Goal: Task Accomplishment & Management: Manage account settings

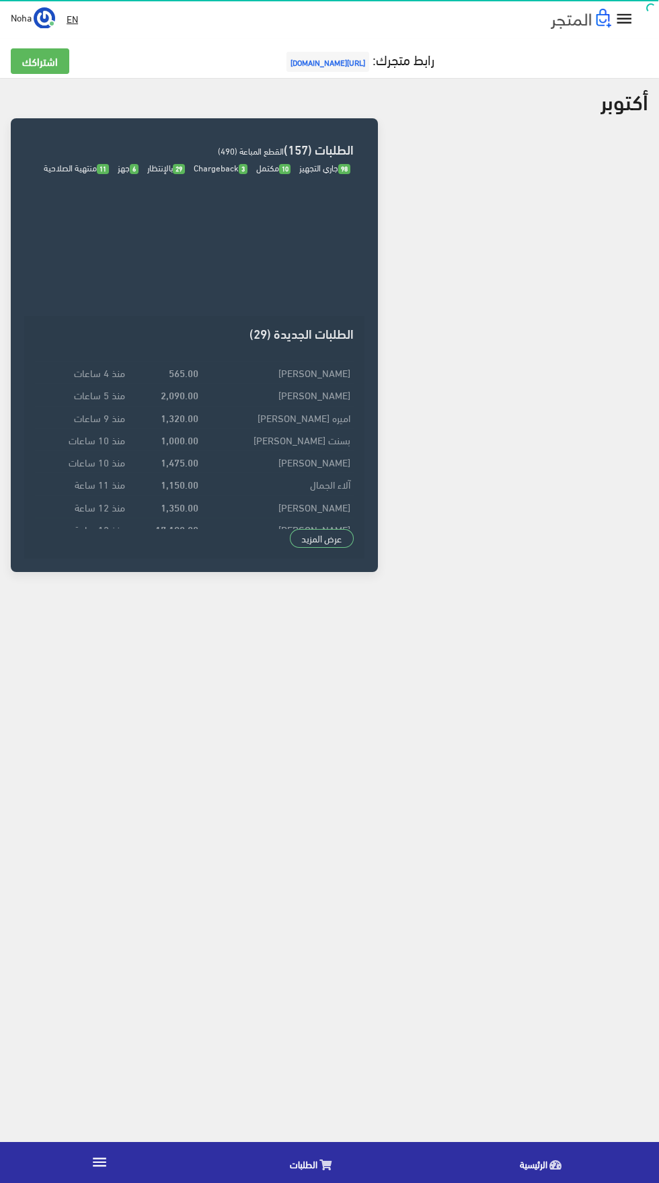
click at [114, 1153] on link "" at bounding box center [99, 1163] width 199 height 38
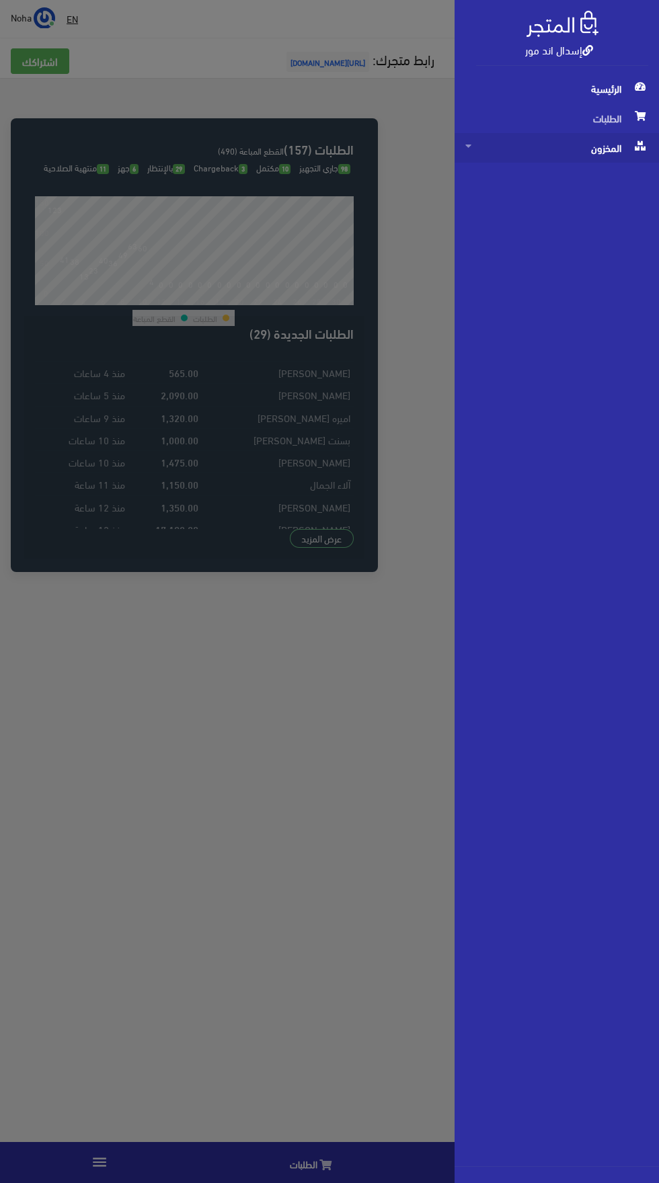
click at [614, 155] on span "المخزون" at bounding box center [556, 148] width 183 height 30
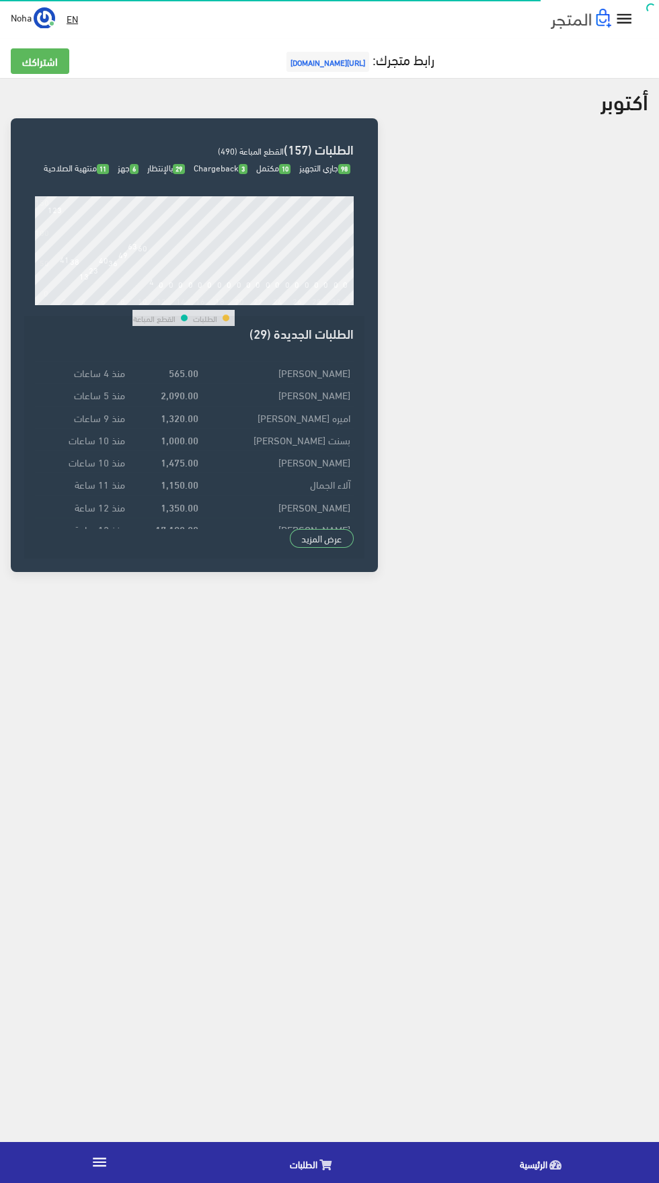
click at [99, 1163] on icon "" at bounding box center [99, 1161] width 17 height 17
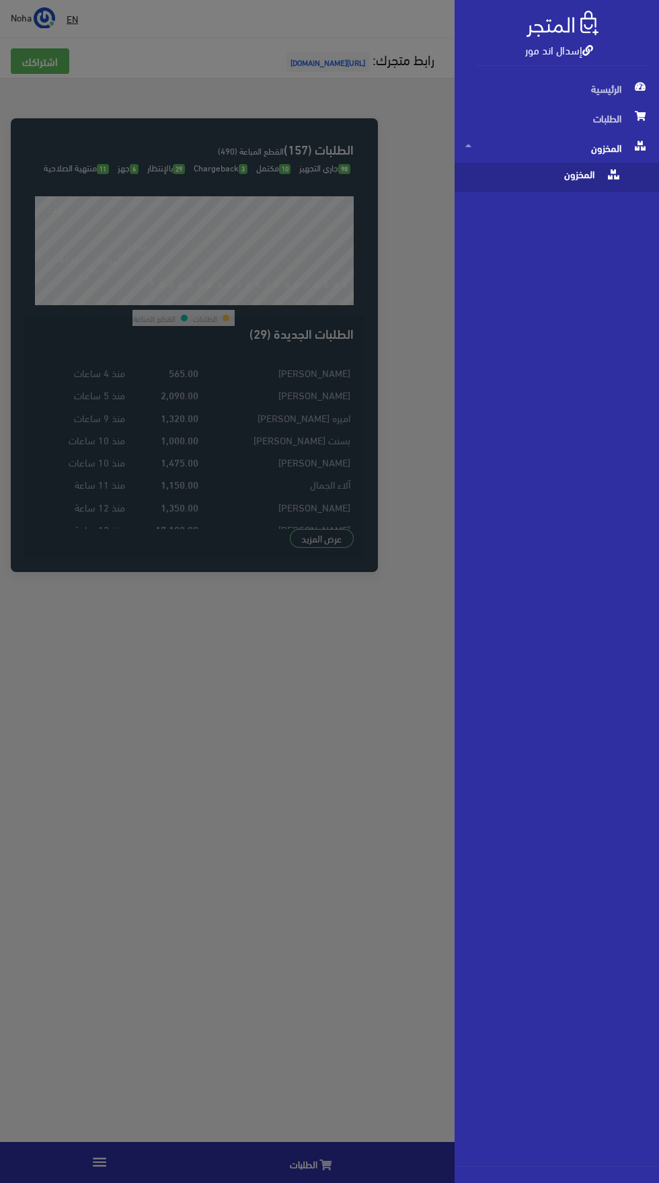
click at [576, 190] on span "المخزون" at bounding box center [543, 178] width 156 height 30
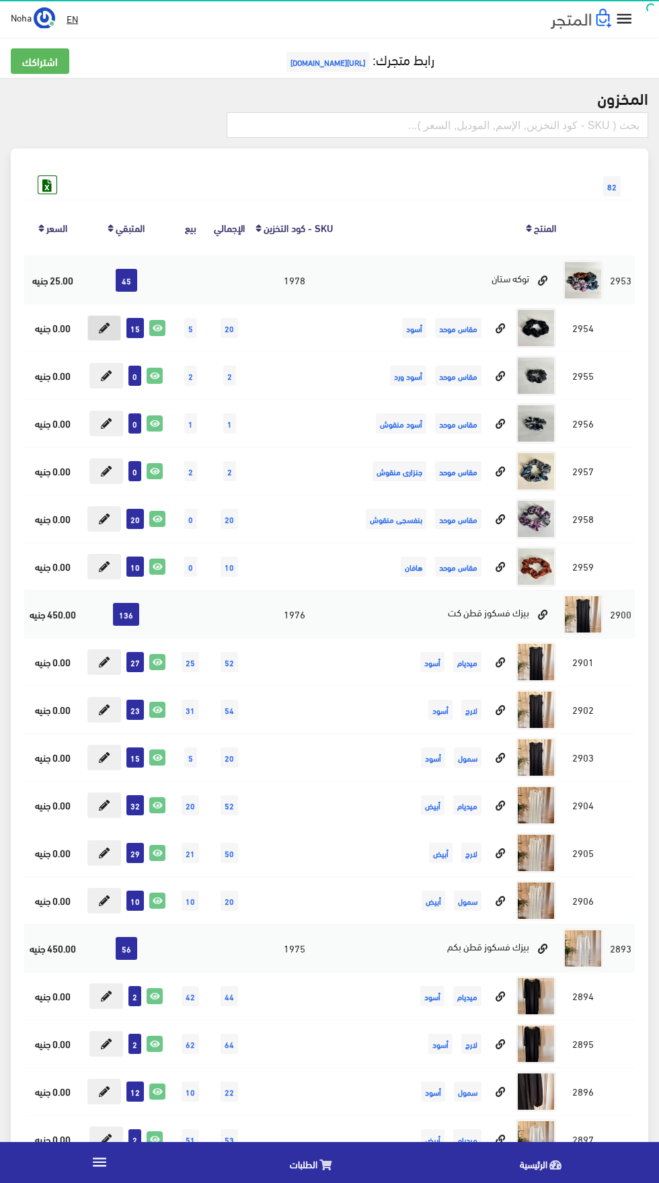
click at [104, 329] on icon at bounding box center [104, 328] width 11 height 11
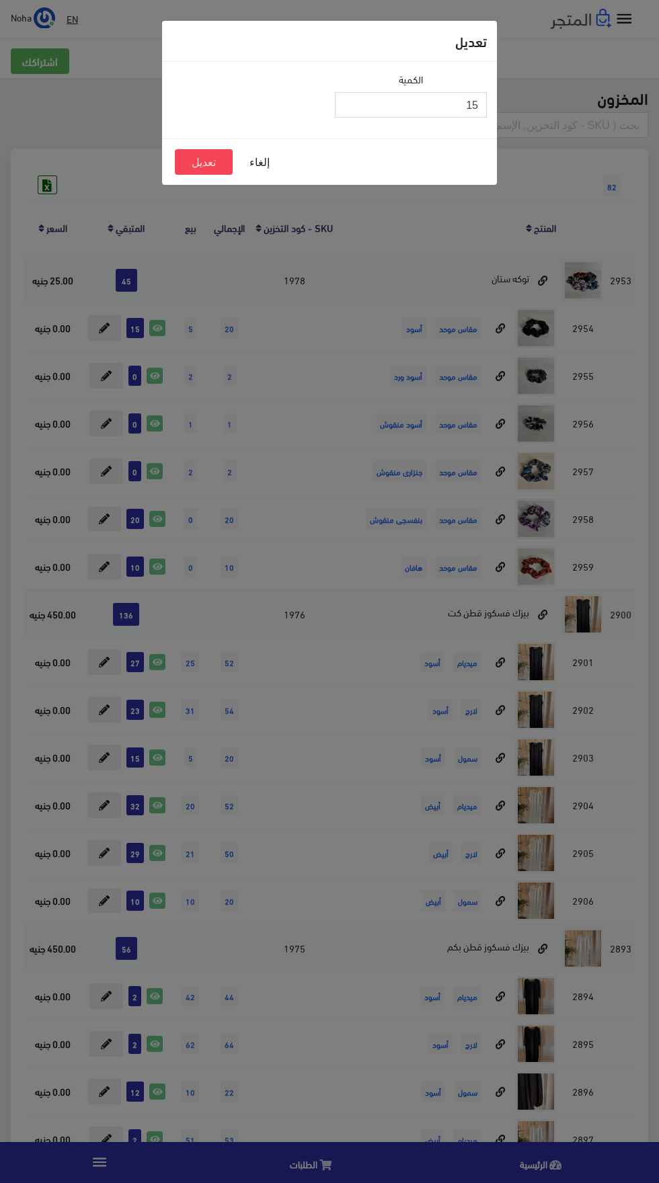
click at [355, 105] on input "15" at bounding box center [411, 105] width 152 height 26
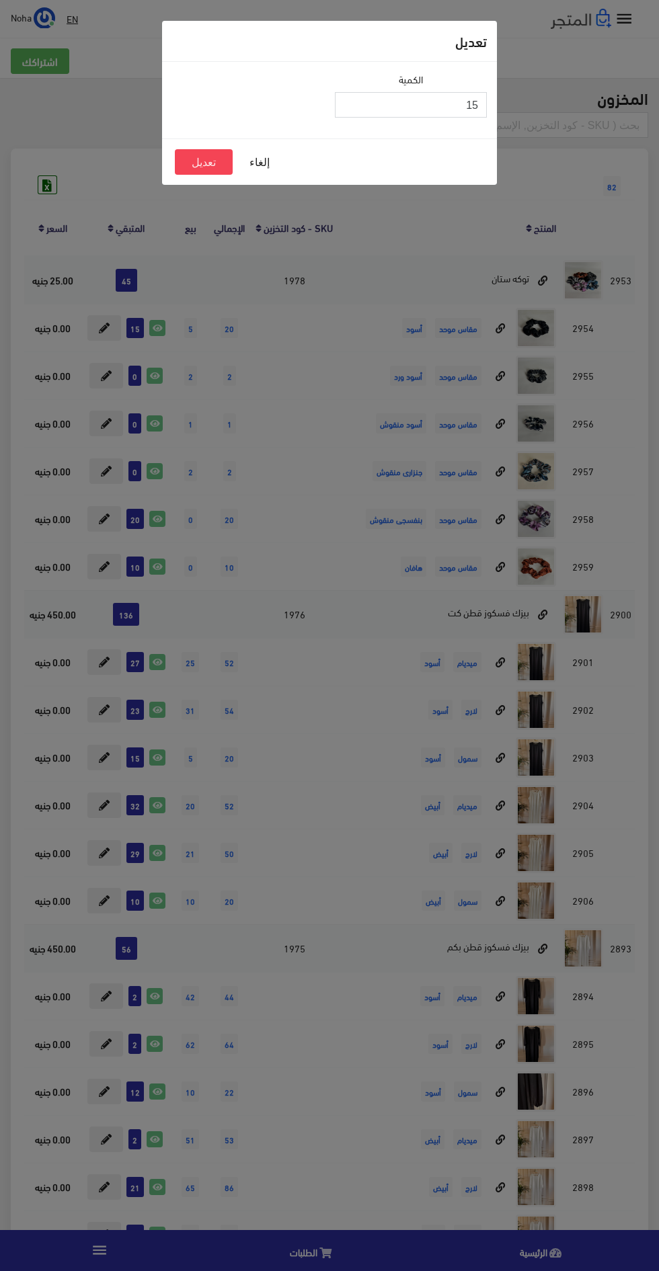
type input "1"
type input "0"
click at [212, 164] on button "تعديل" at bounding box center [204, 162] width 58 height 26
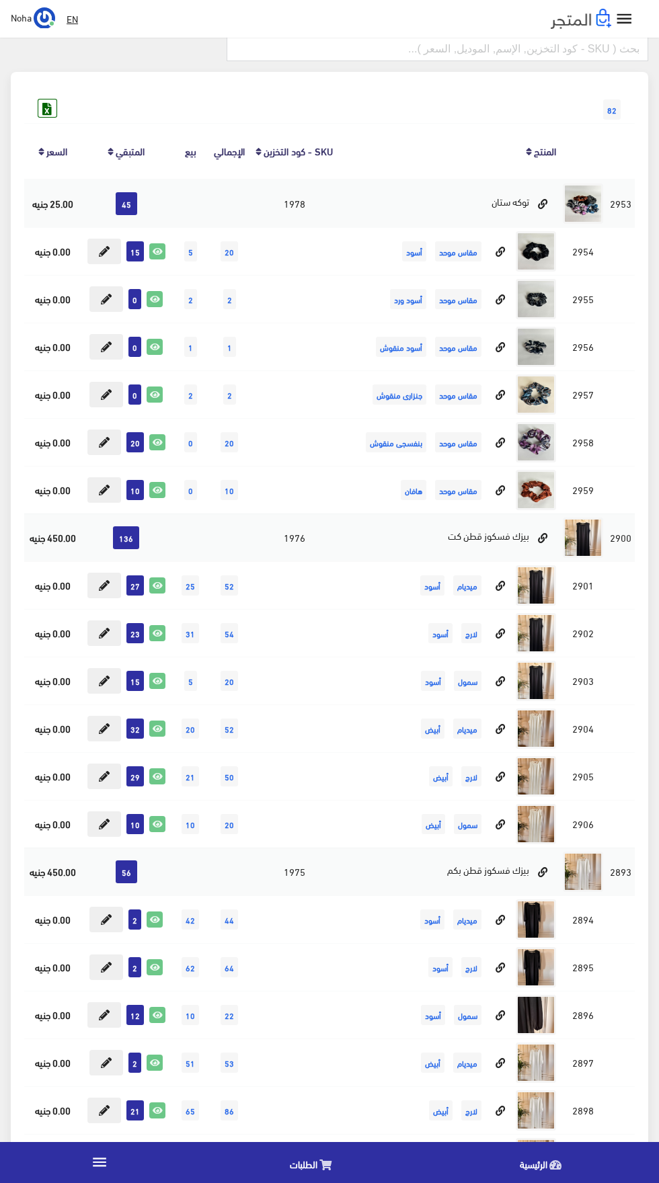
scroll to position [77, 0]
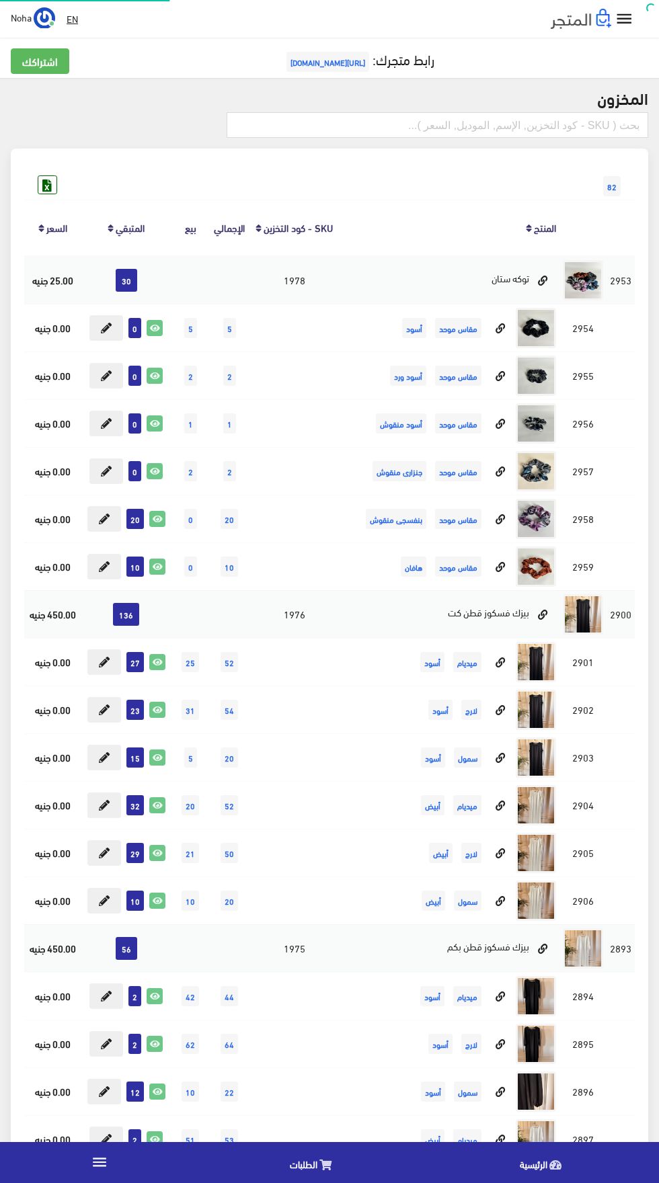
scroll to position [77, 0]
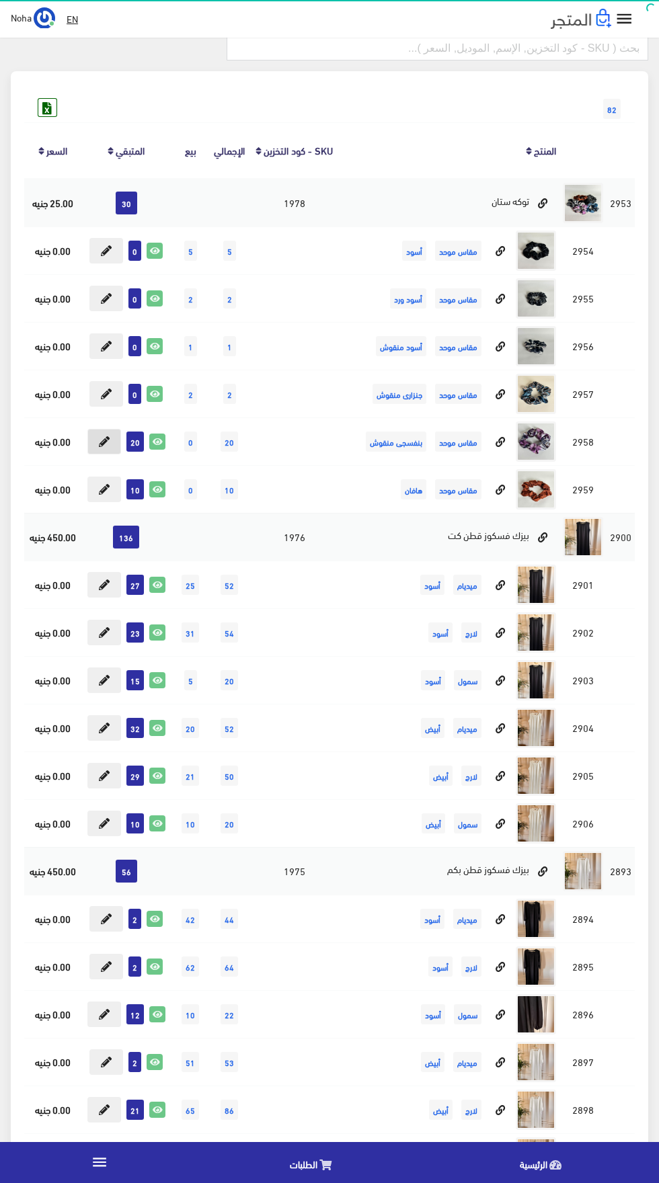
click at [102, 449] on button at bounding box center [104, 442] width 34 height 26
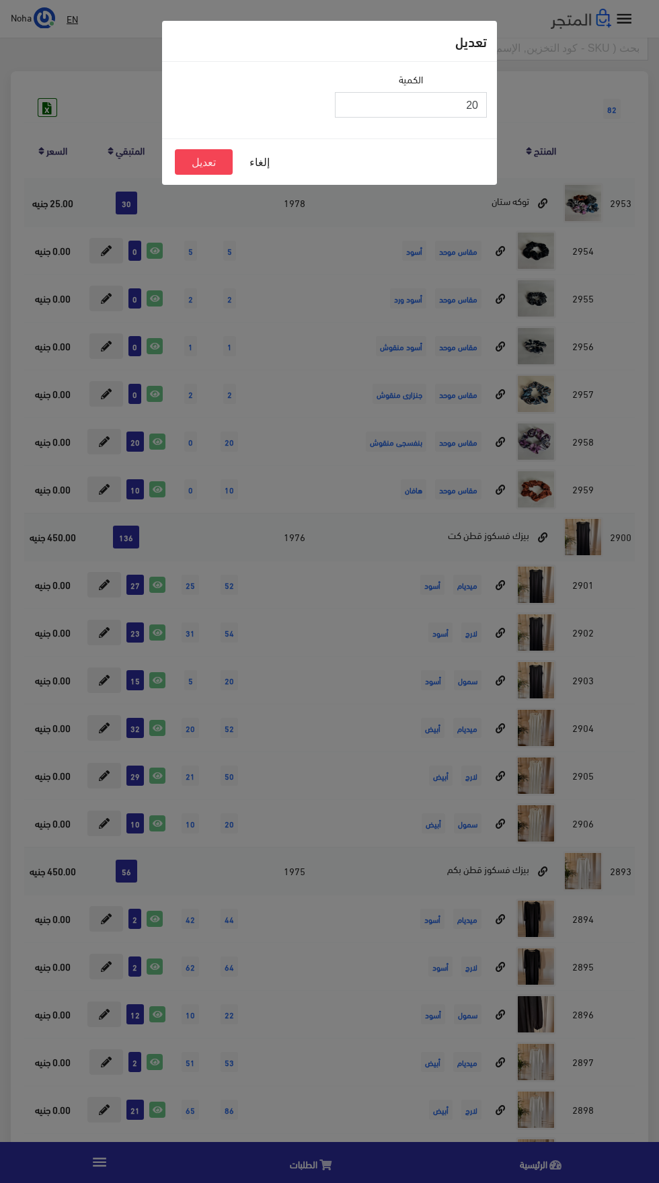
click at [391, 108] on input "20" at bounding box center [411, 105] width 152 height 26
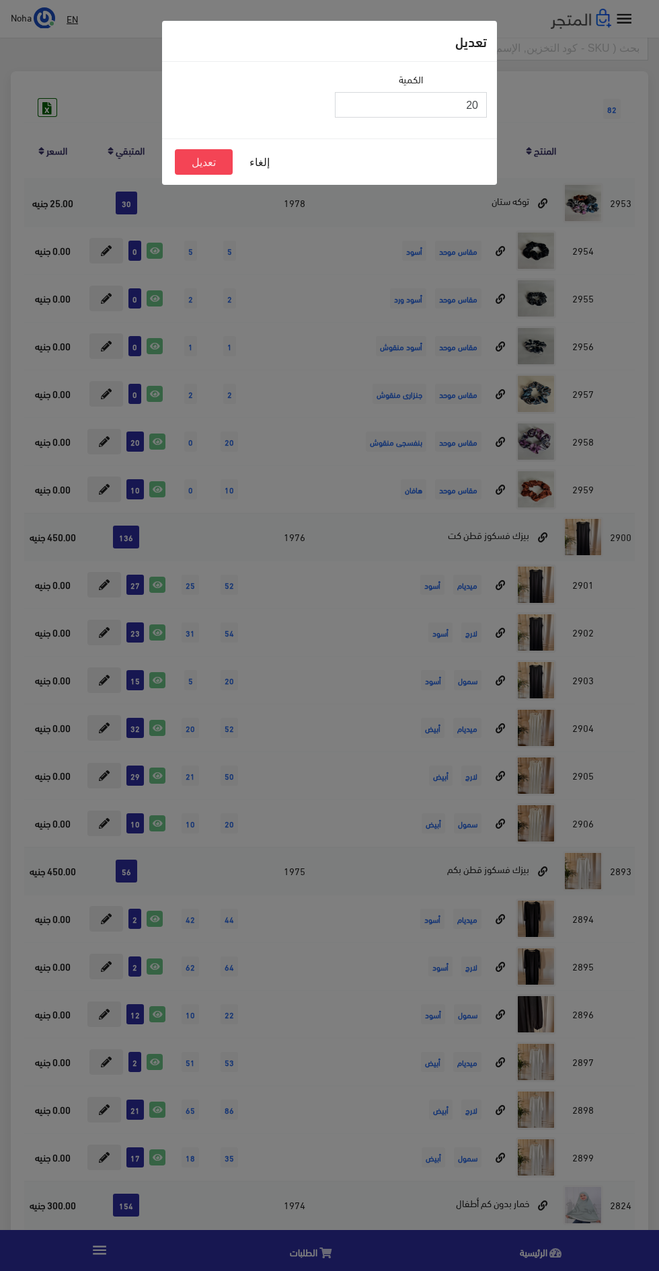
type input "2"
type input "0"
click at [194, 169] on button "تعديل" at bounding box center [204, 162] width 58 height 26
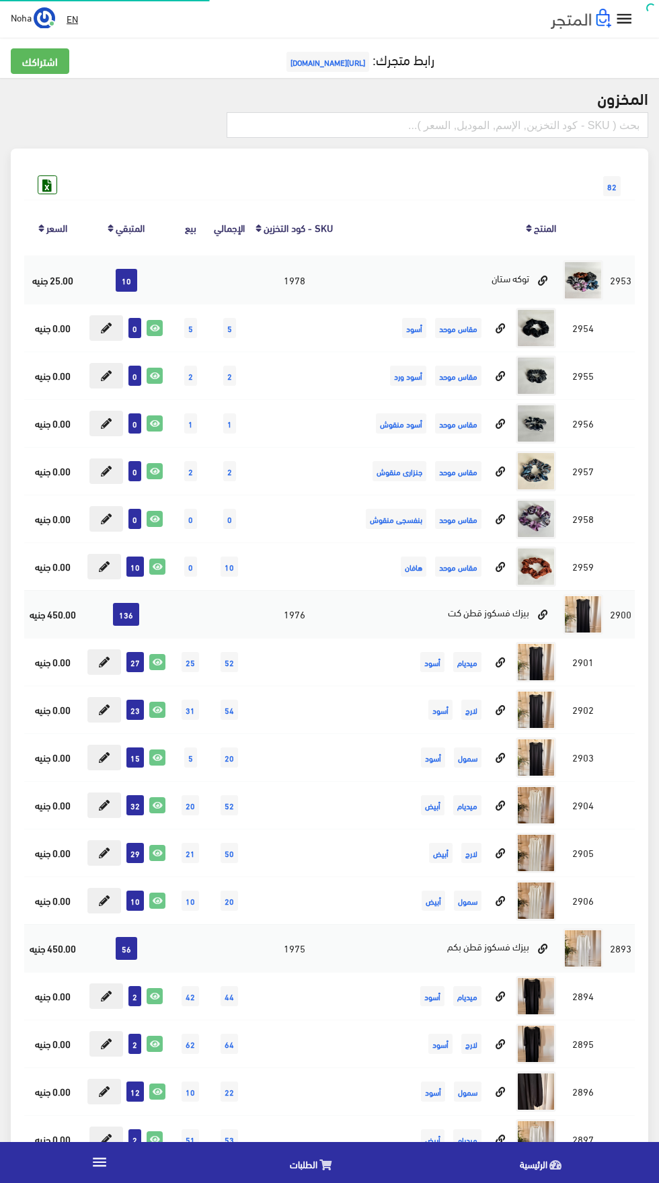
scroll to position [77, 0]
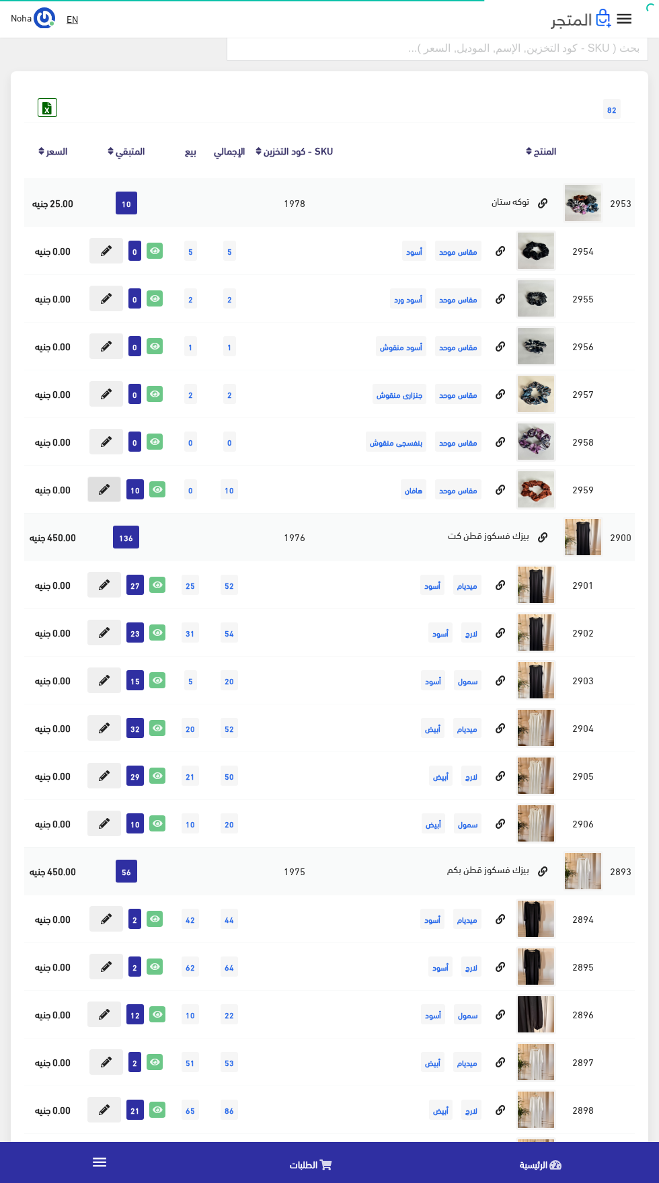
click at [104, 489] on icon at bounding box center [104, 489] width 11 height 11
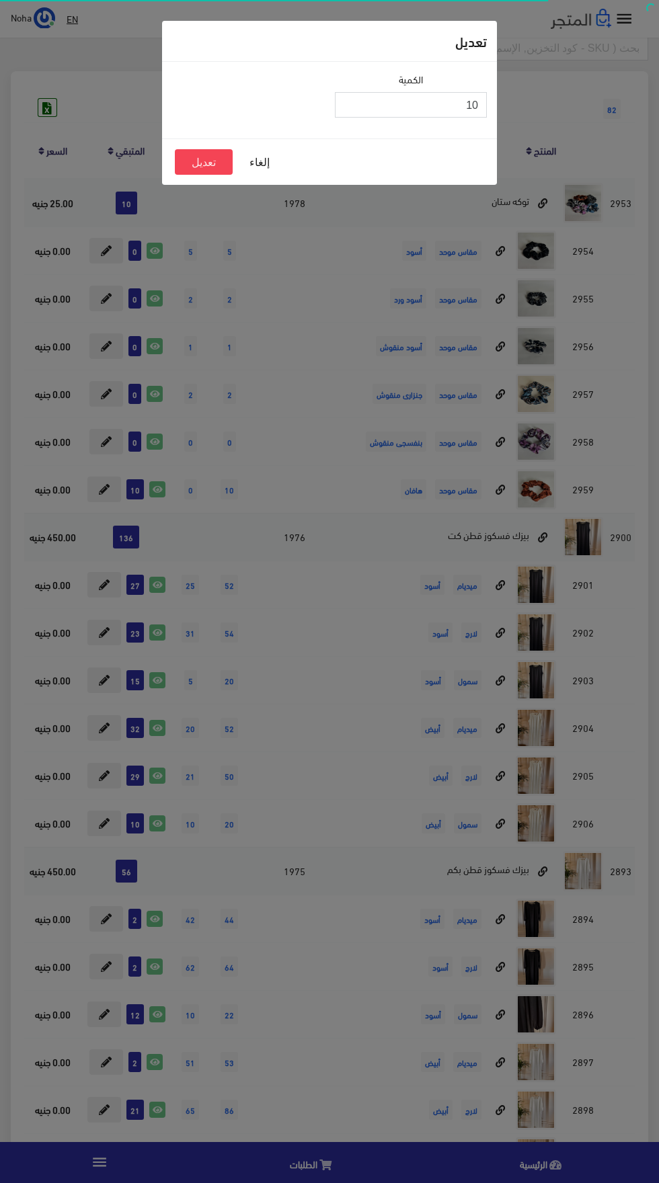
click at [372, 106] on input "10" at bounding box center [411, 105] width 152 height 26
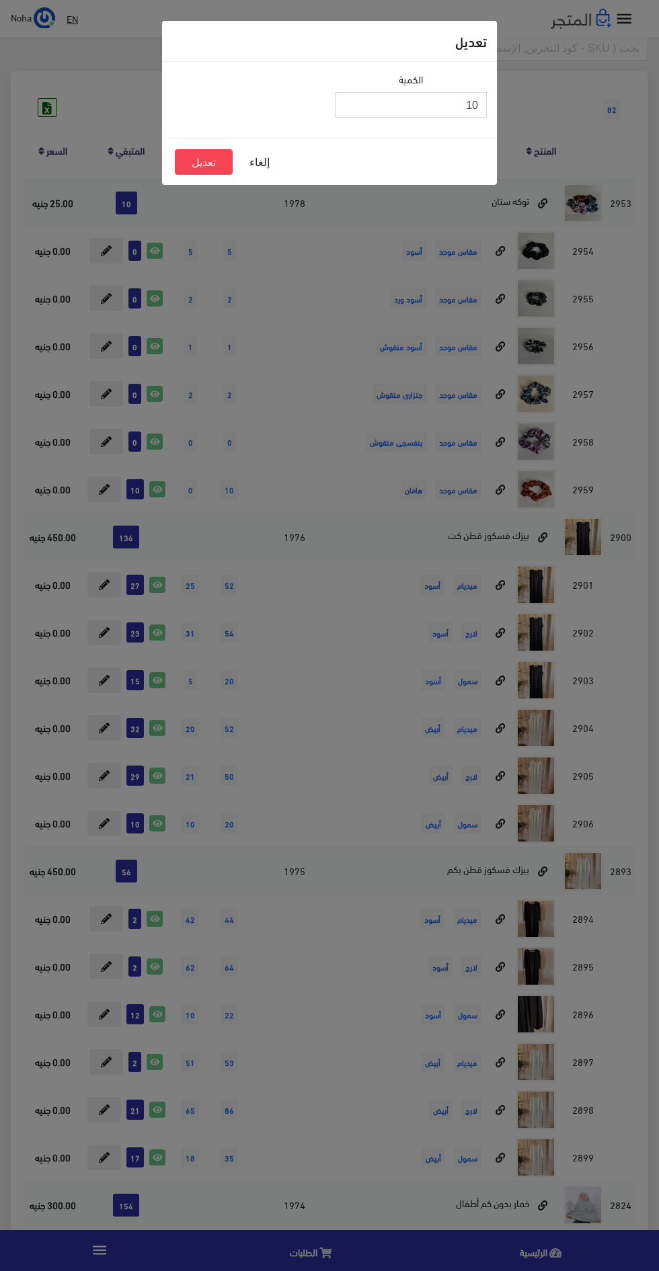
type input "1"
type input "0"
click at [188, 167] on button "تعديل" at bounding box center [204, 162] width 58 height 26
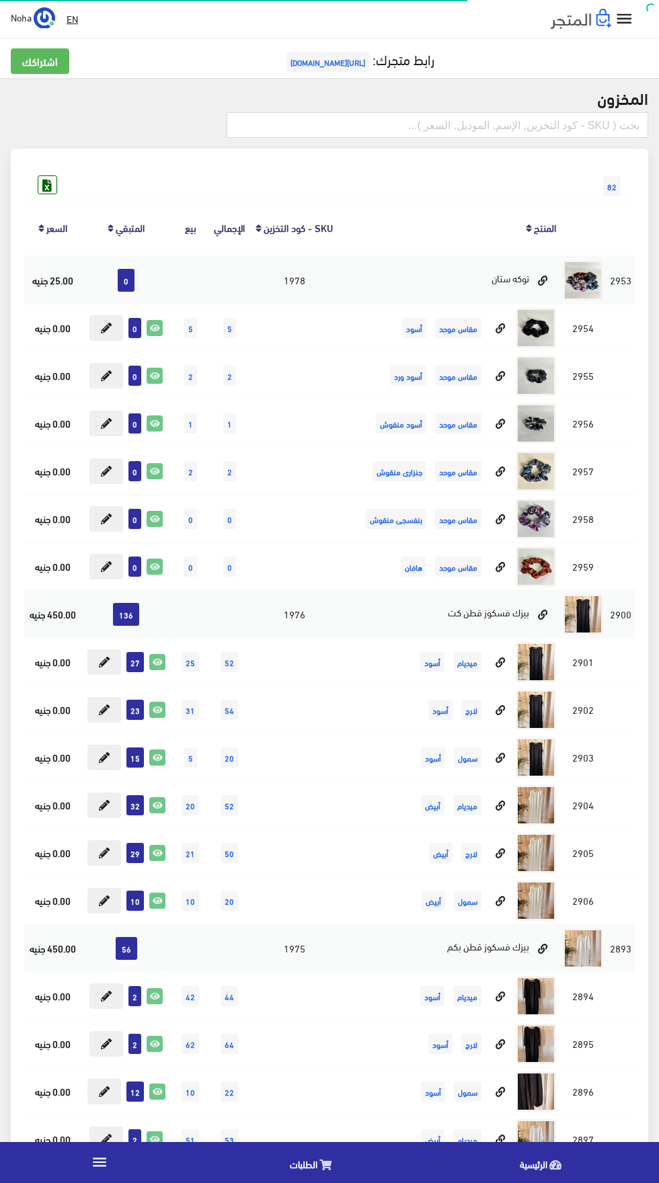
scroll to position [77, 0]
